Goal: Information Seeking & Learning: Learn about a topic

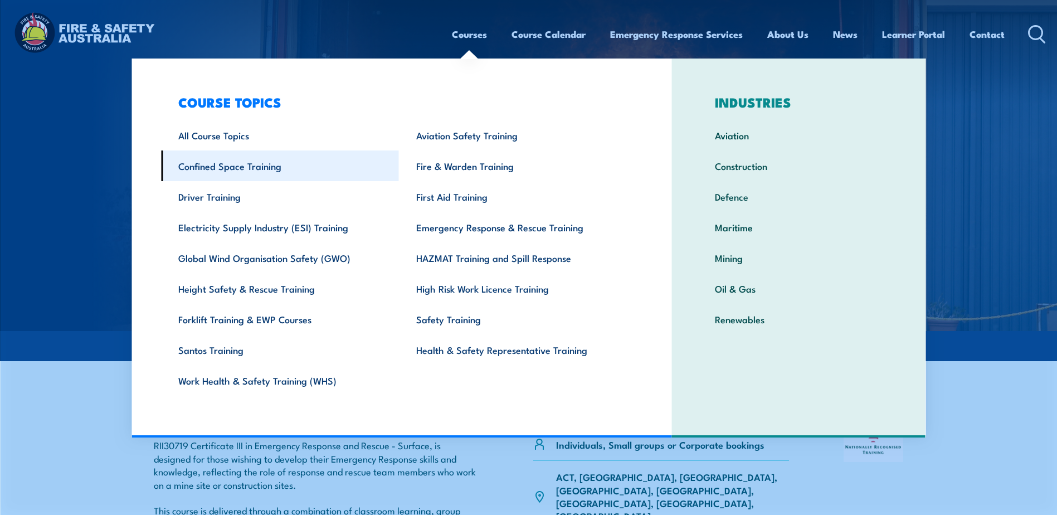
click at [237, 170] on link "Confined Space Training" at bounding box center [280, 165] width 238 height 31
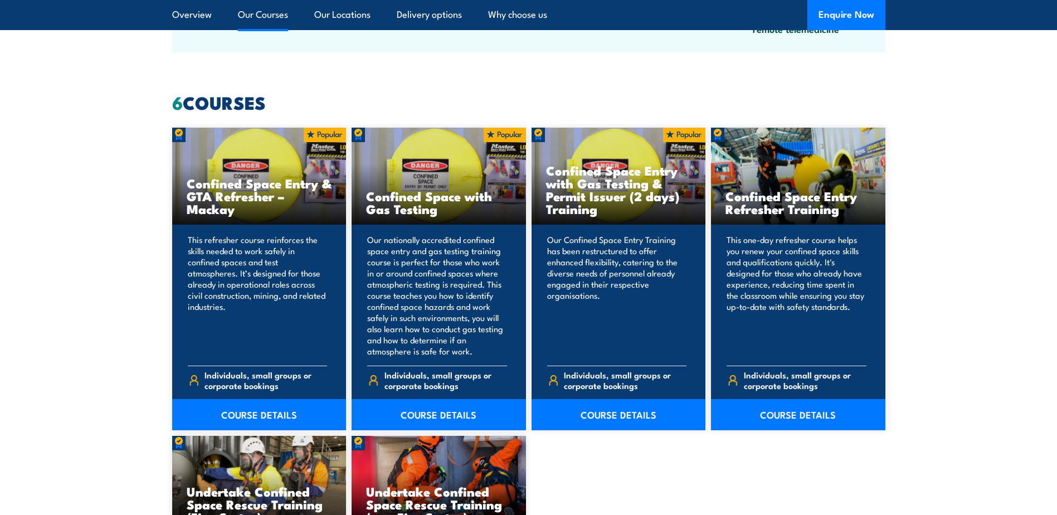
scroll to position [804, 0]
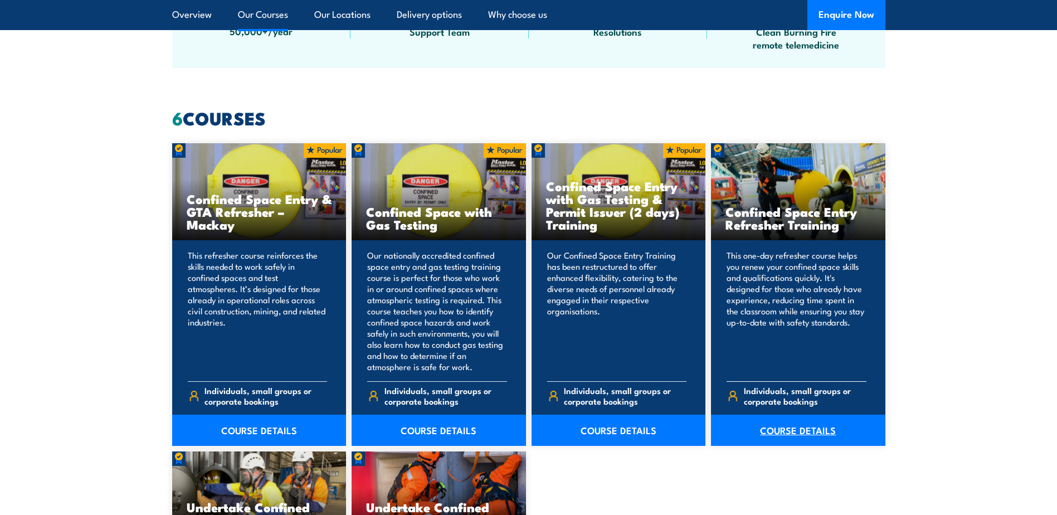
click at [780, 431] on link "COURSE DETAILS" at bounding box center [798, 429] width 174 height 31
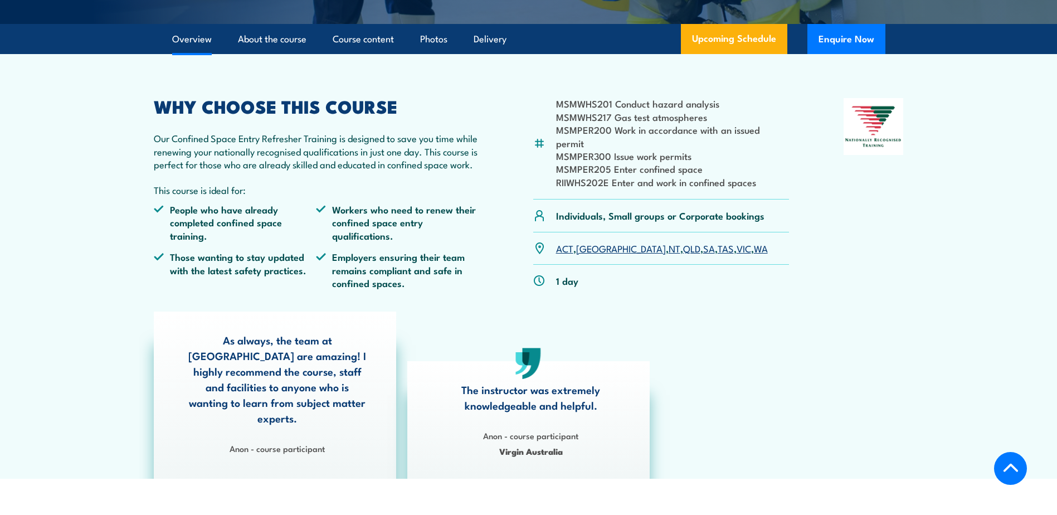
scroll to position [246, 0]
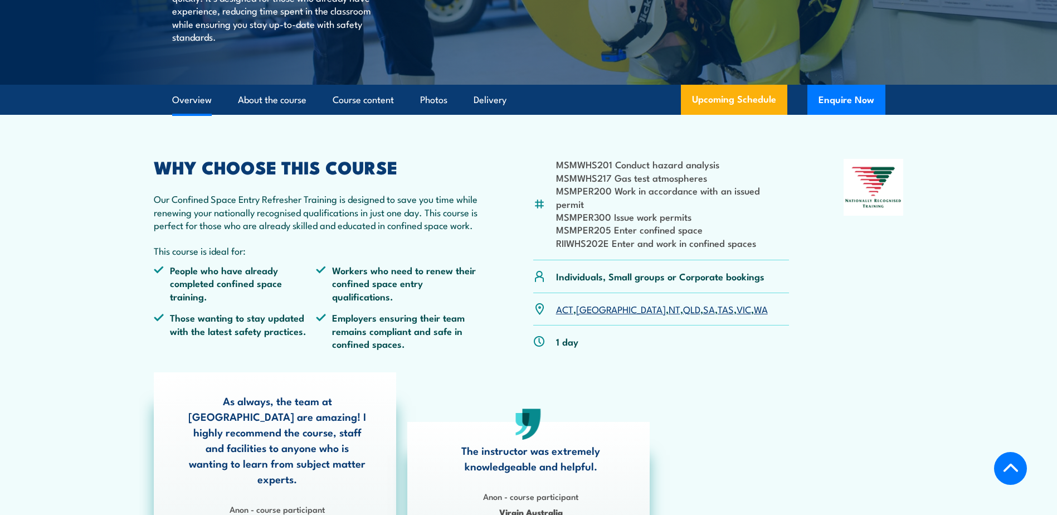
click at [683, 302] on link "QLD" at bounding box center [691, 308] width 17 height 13
